Goal: Information Seeking & Learning: Check status

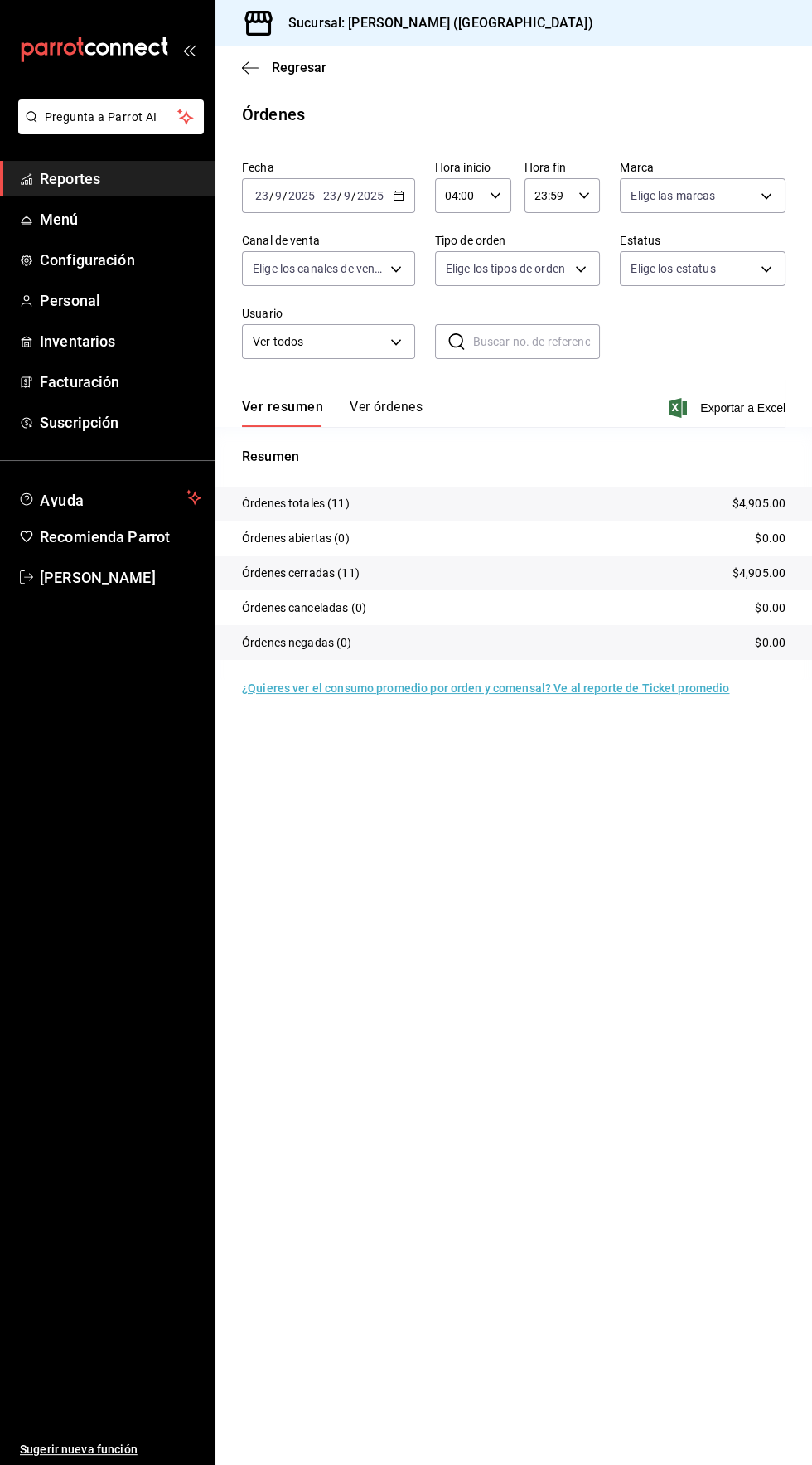
click at [74, 177] on span "Reportes" at bounding box center [121, 178] width 162 height 22
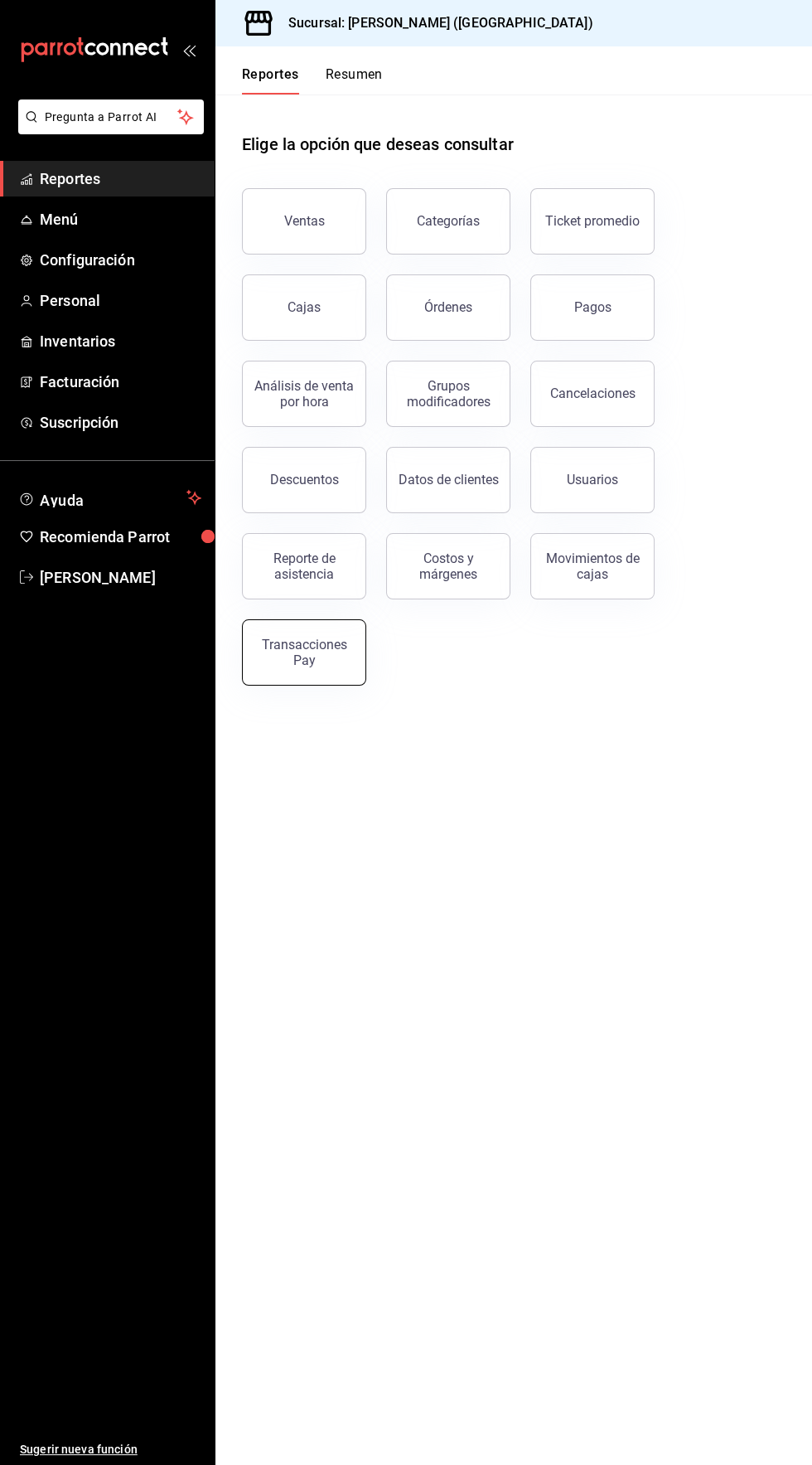
click at [325, 660] on div "Transacciones Pay" at bounding box center [303, 652] width 102 height 32
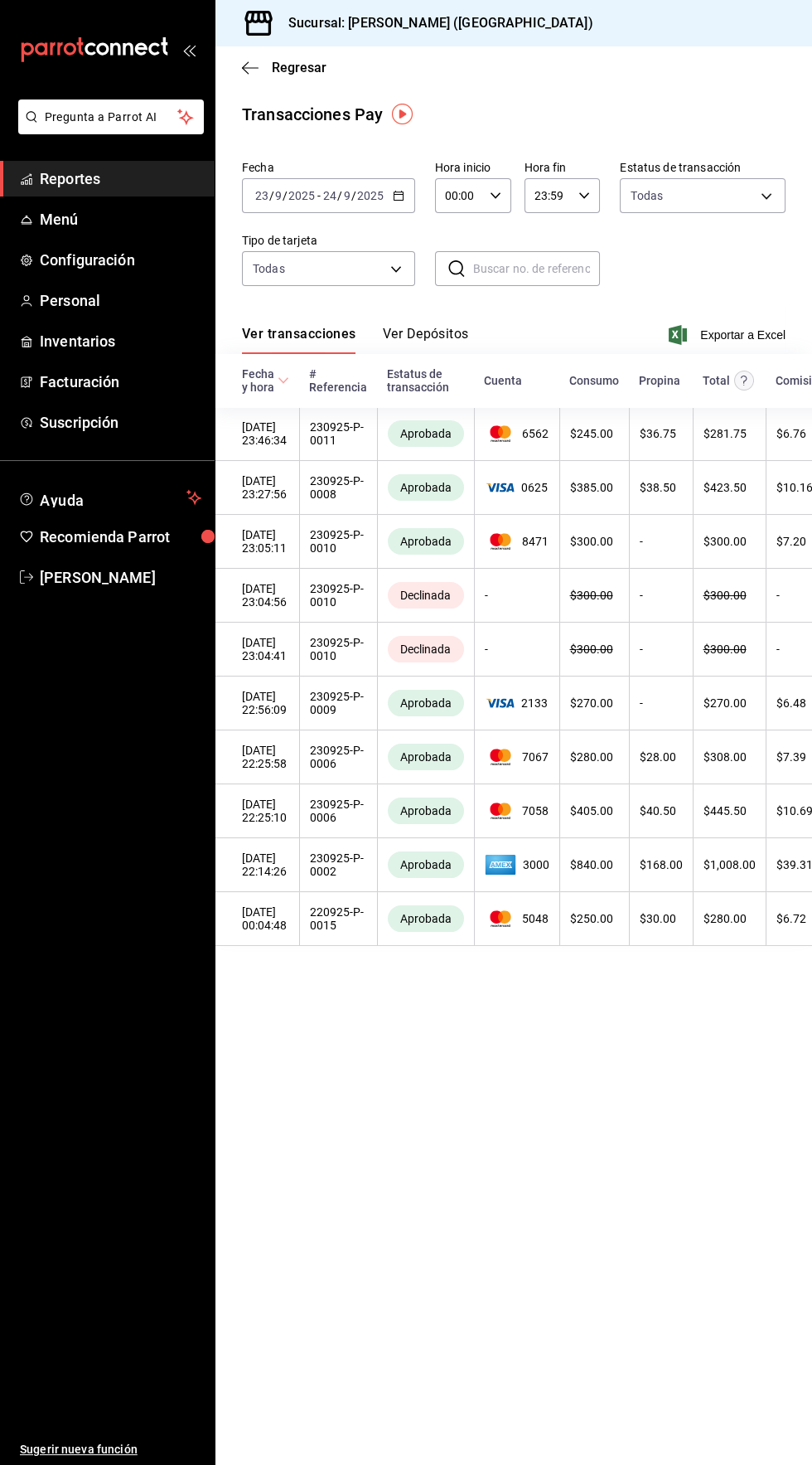
click at [434, 337] on button "Ver Depósitos" at bounding box center [426, 340] width 86 height 28
